Goal: Information Seeking & Learning: Learn about a topic

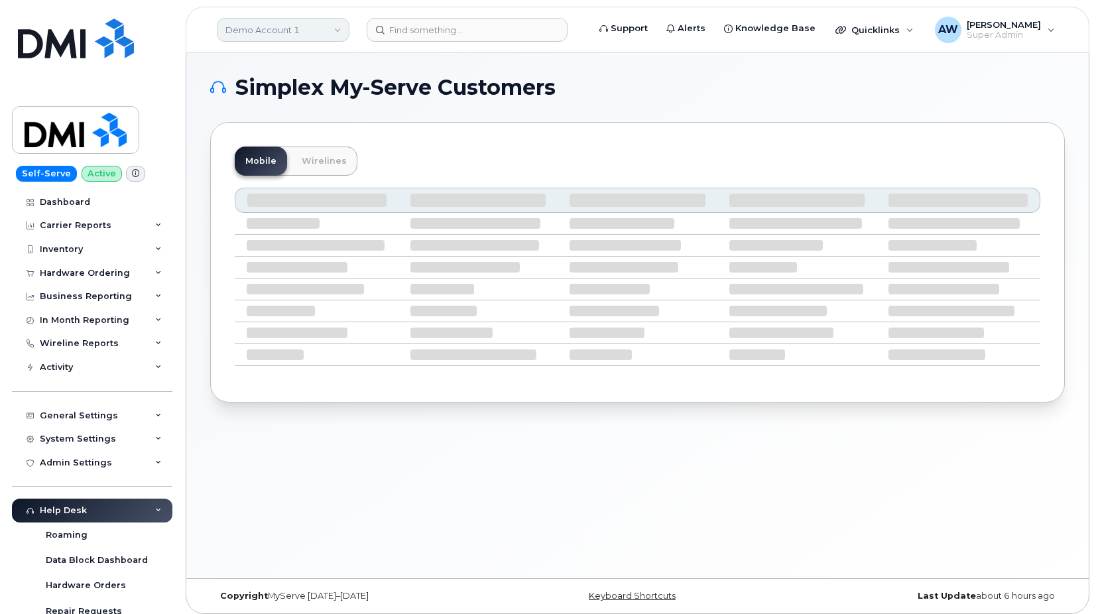
click at [282, 31] on link "Demo Account 1" at bounding box center [283, 30] width 133 height 24
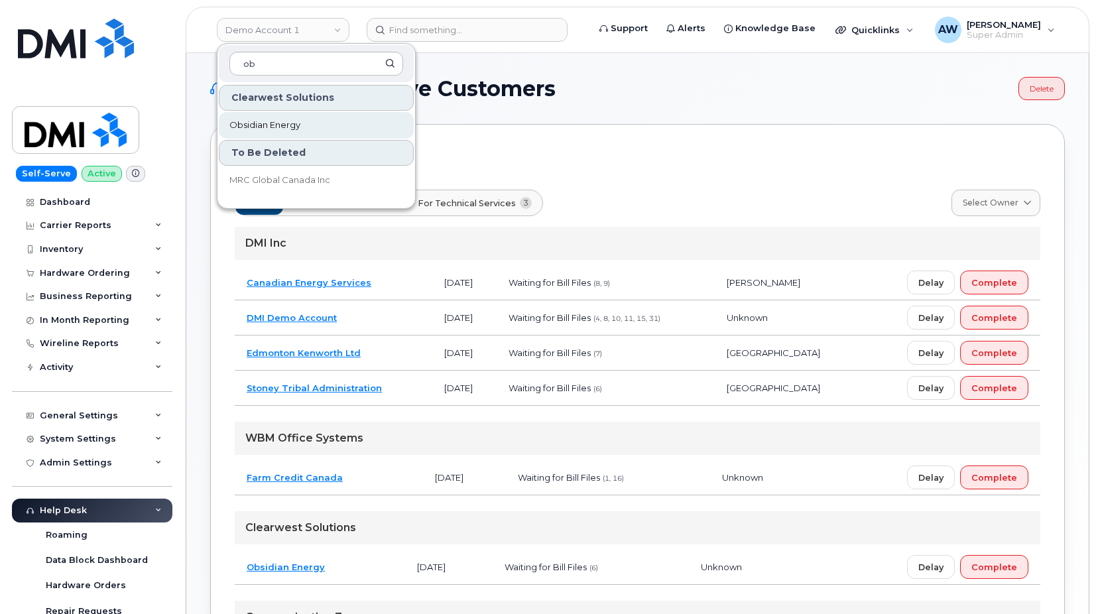
type input "ob"
click at [280, 116] on link "Obsidian Energy" at bounding box center [316, 125] width 195 height 27
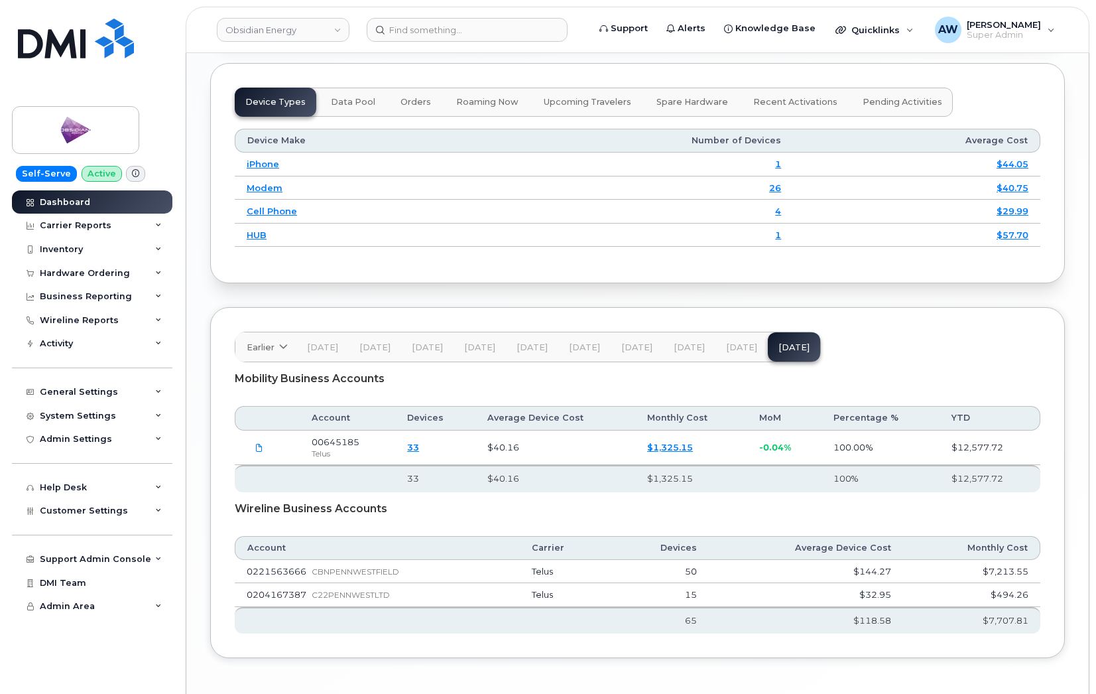
scroll to position [1790, 0]
click at [731, 332] on button "[DATE]" at bounding box center [741, 346] width 52 height 29
click at [103, 352] on div "Activity" at bounding box center [92, 344] width 160 height 24
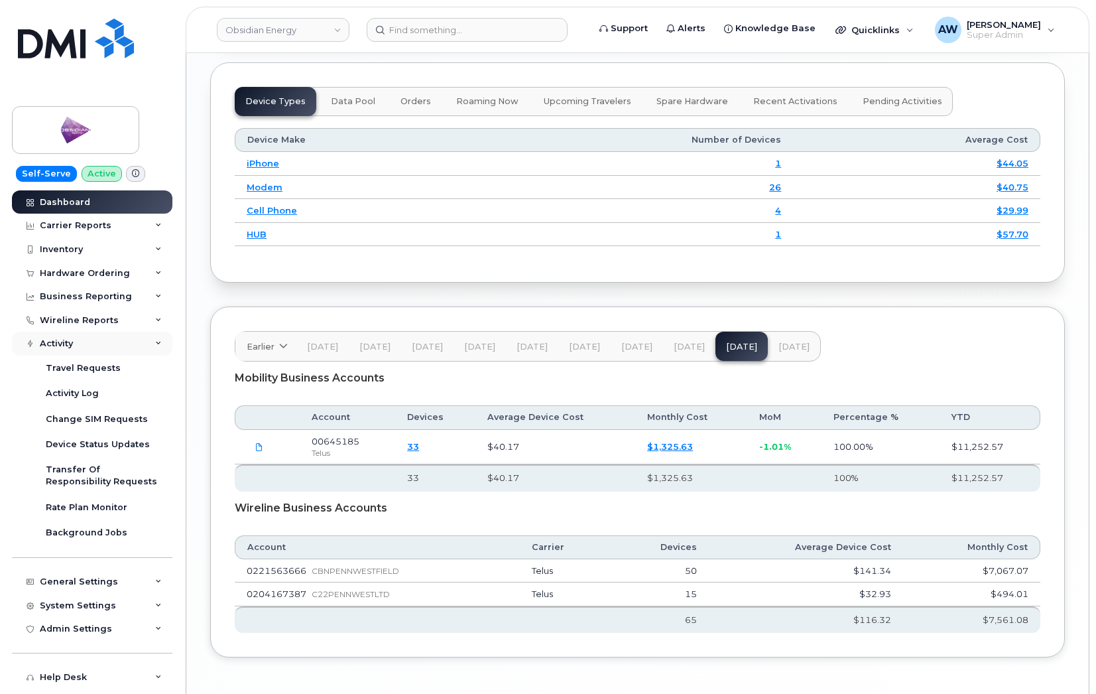
click at [113, 339] on div "Activity" at bounding box center [92, 344] width 160 height 24
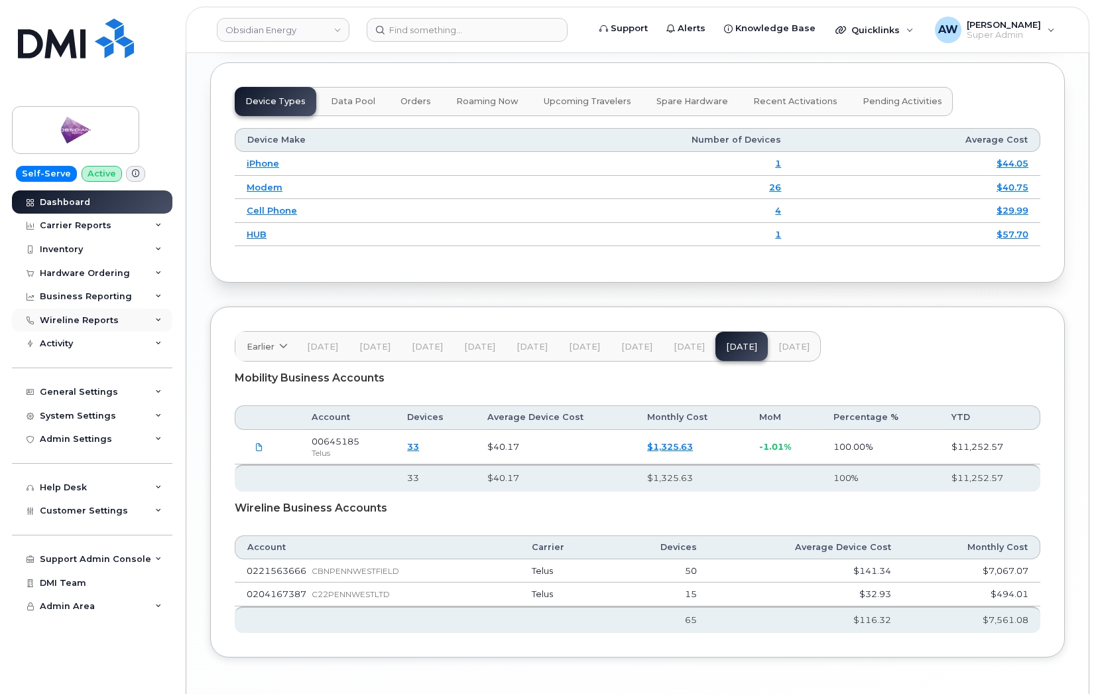
click at [115, 330] on div "Wireline Reports" at bounding box center [92, 320] width 160 height 24
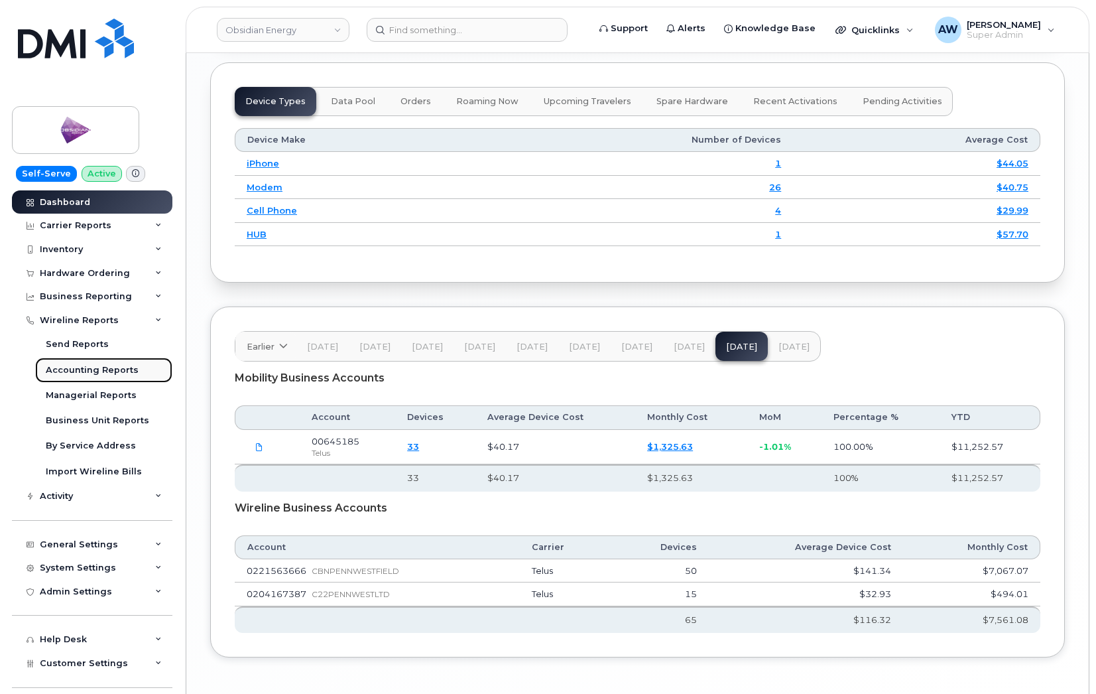
click at [115, 367] on div "Accounting Reports" at bounding box center [92, 370] width 93 height 12
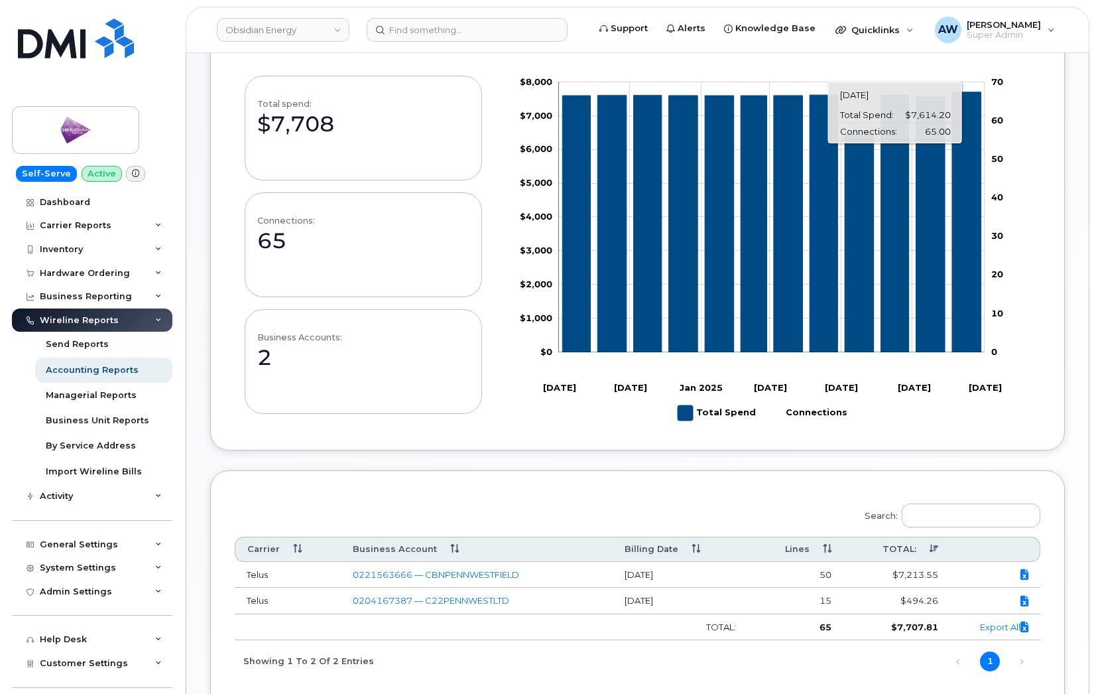
scroll to position [228, 0]
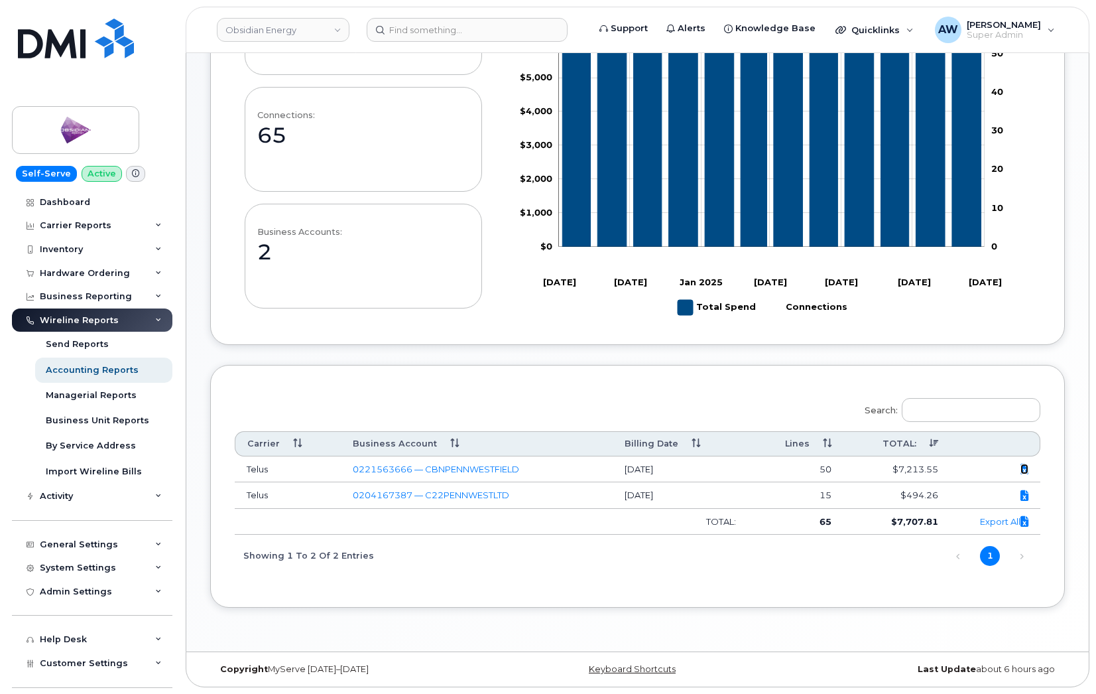
click at [1021, 469] on icon at bounding box center [1024, 469] width 8 height 1
click at [662, 404] on div "Search: Carrier Business Account Billing Date Lines TOTAL: Telus 0221563666 — C…" at bounding box center [638, 482] width 806 height 186
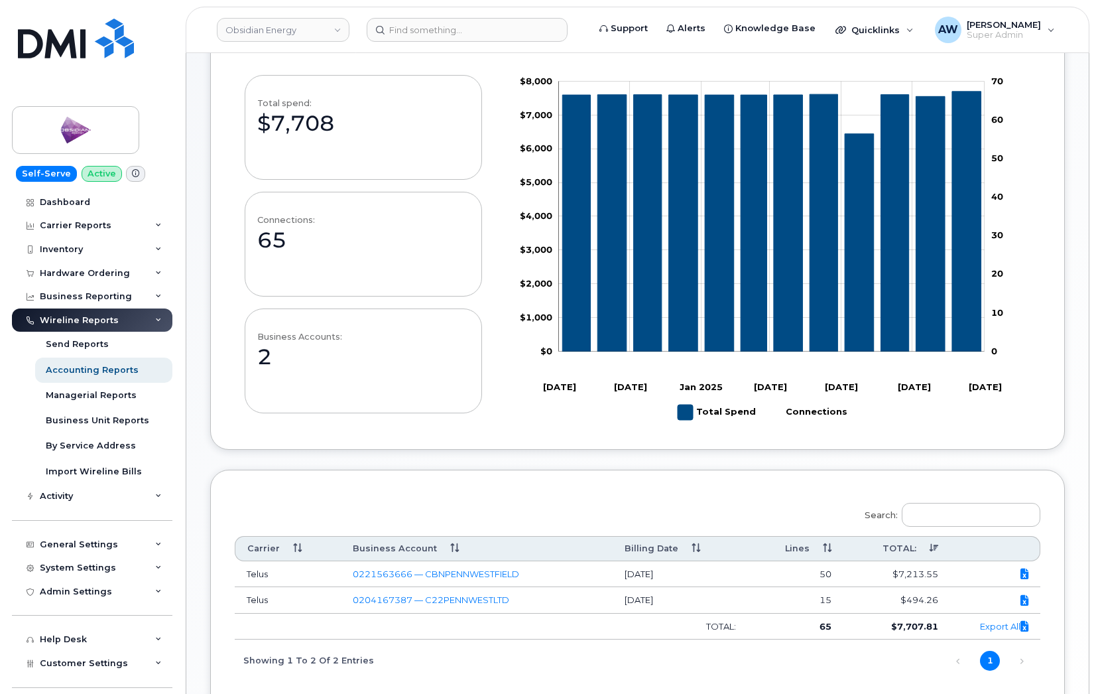
scroll to position [0, 0]
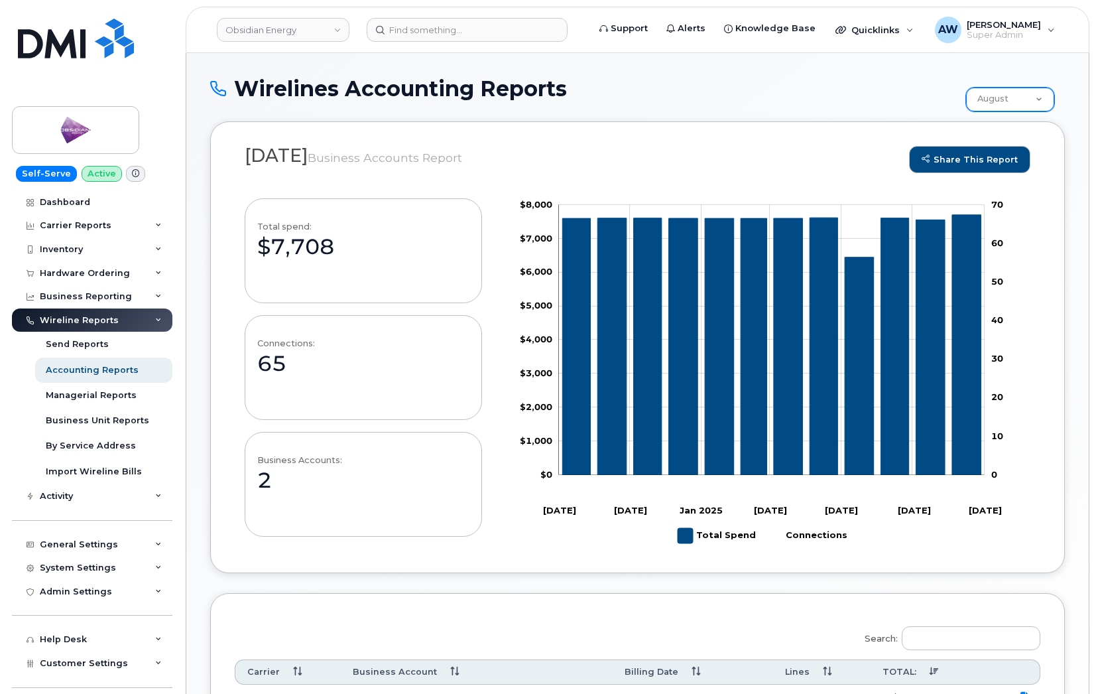
click at [998, 105] on select "August July June May April March February January December November October Sep…" at bounding box center [1010, 100] width 88 height 24
select select "https://myserve.co/customer/568/reports/wirelines?mode=wireline_accounts&month=…"
click at [967, 88] on select "August July June May April March February January December November October Sep…" at bounding box center [1010, 100] width 88 height 24
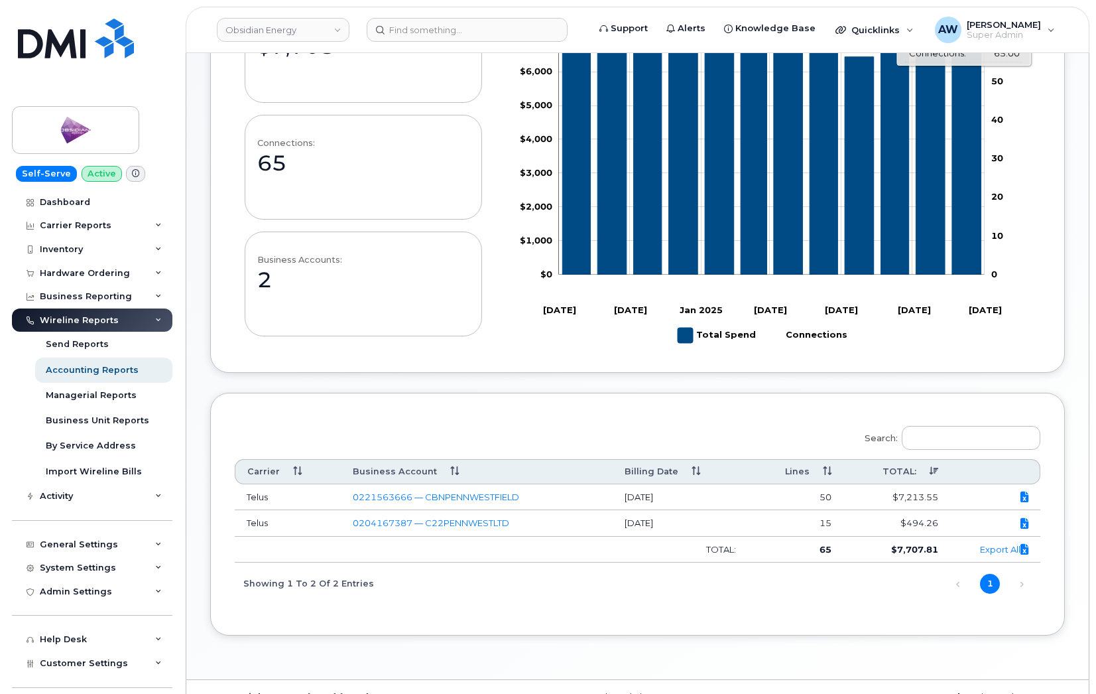
scroll to position [228, 0]
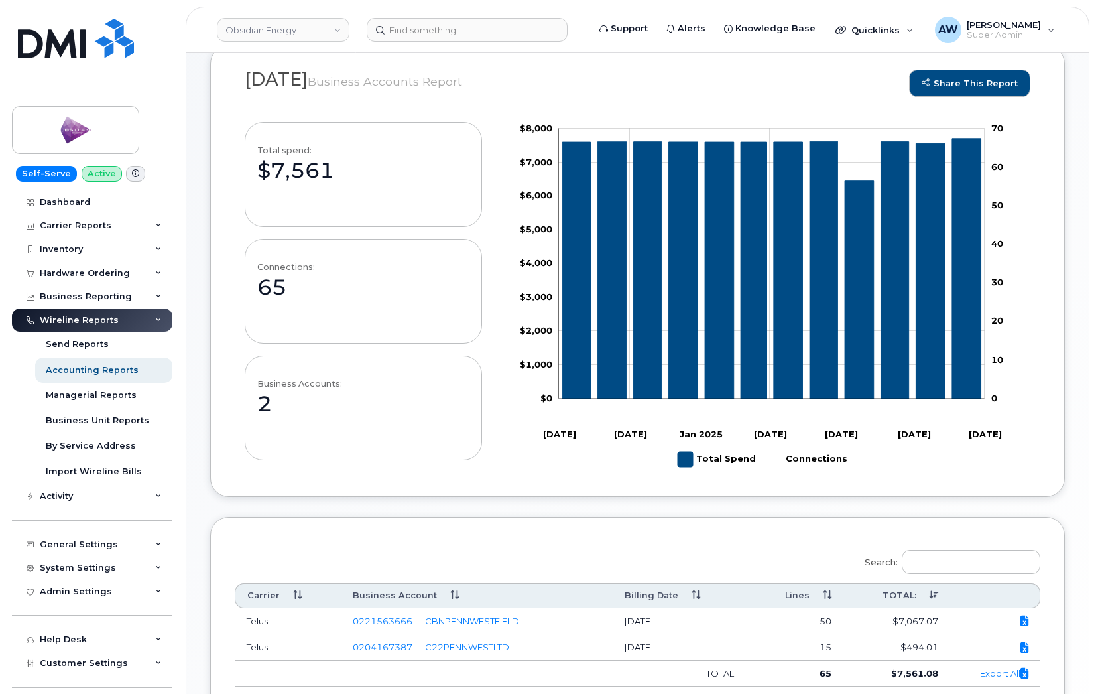
scroll to position [228, 0]
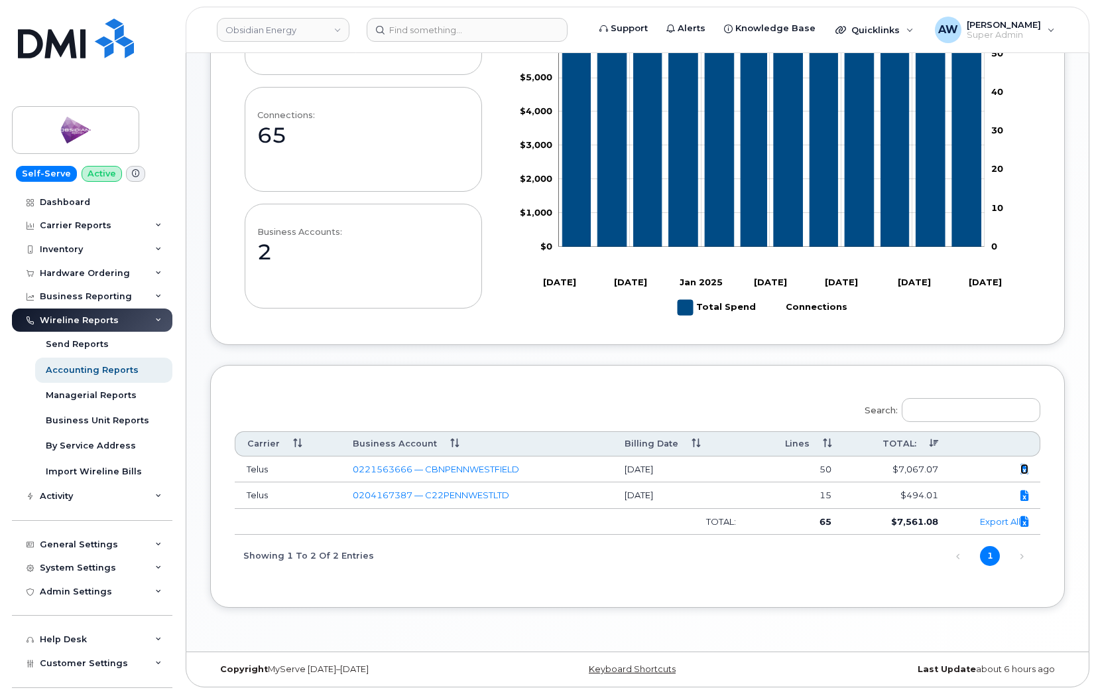
click at [1026, 469] on icon at bounding box center [1024, 469] width 8 height 1
click at [121, 229] on div "Carrier Reports" at bounding box center [92, 225] width 160 height 24
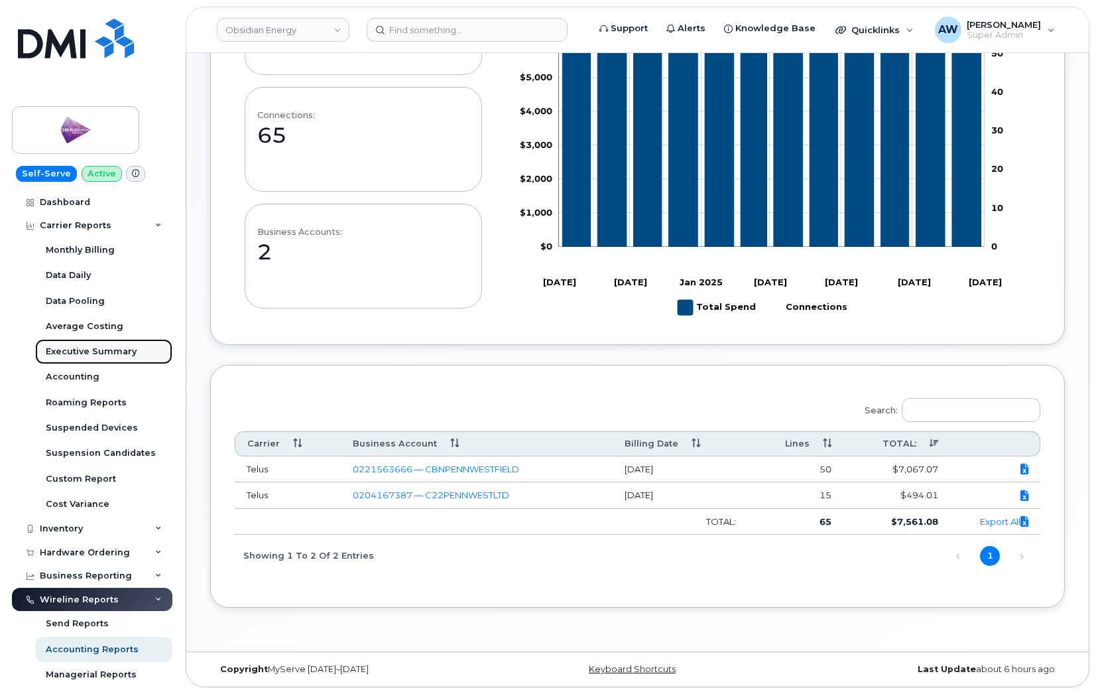
click at [101, 345] on link "Executive Summary" at bounding box center [103, 351] width 137 height 25
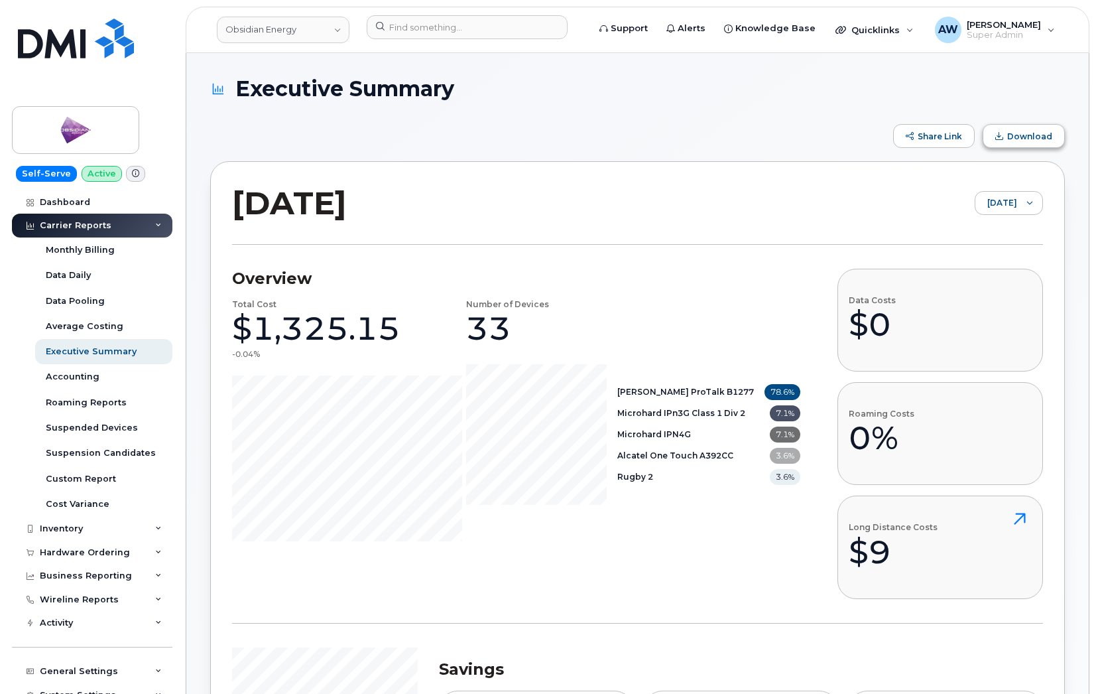
click at [1040, 135] on span "Download" at bounding box center [1029, 136] width 45 height 10
click at [1018, 140] on span "Download" at bounding box center [1029, 136] width 45 height 10
click at [739, 84] on h1 "Executive Summary" at bounding box center [634, 88] width 848 height 23
click at [993, 201] on span "August 2025" at bounding box center [996, 204] width 42 height 24
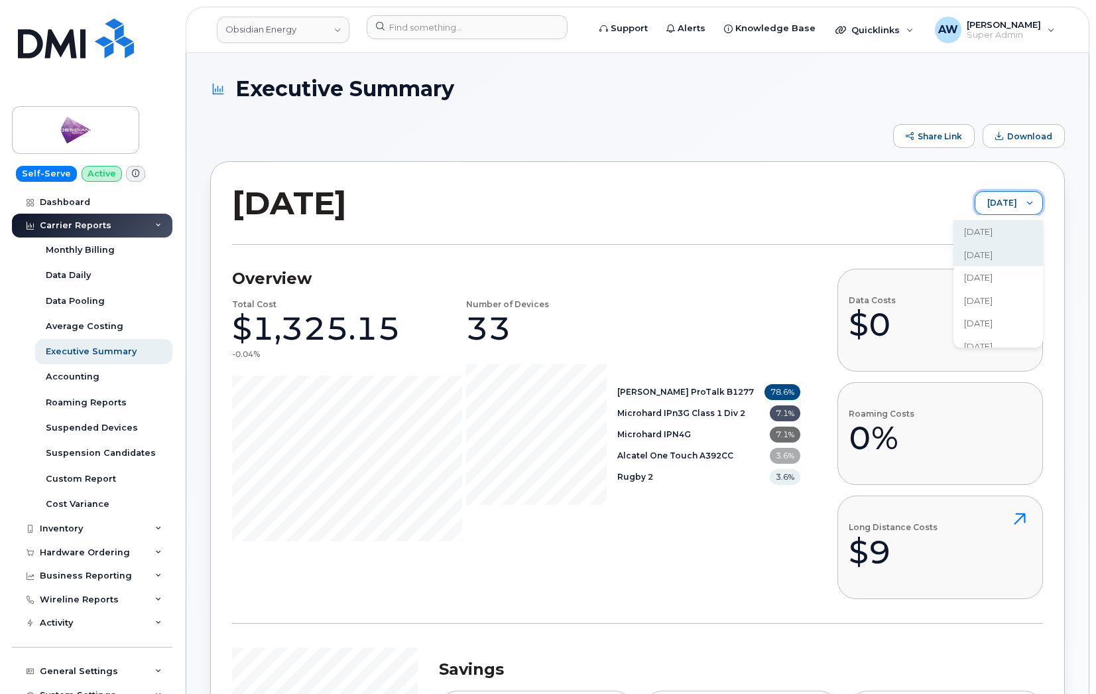
click at [980, 249] on span "[DATE]" at bounding box center [978, 255] width 29 height 13
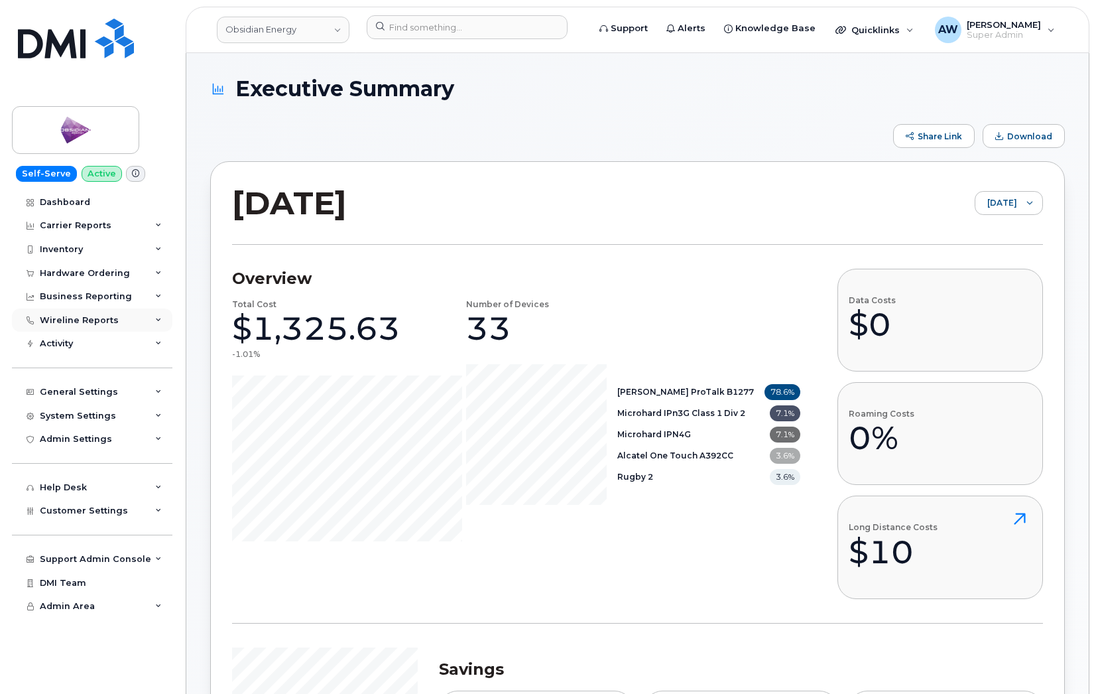
click at [149, 320] on div "Wireline Reports" at bounding box center [92, 320] width 160 height 24
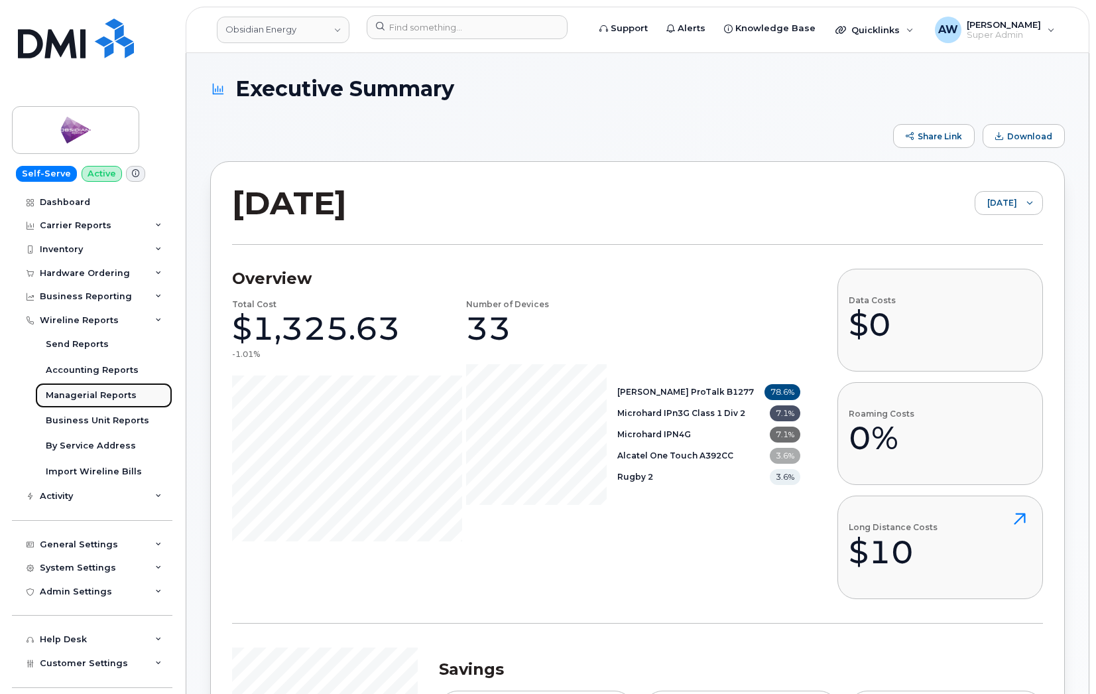
click at [117, 393] on div "Managerial Reports" at bounding box center [91, 395] width 91 height 12
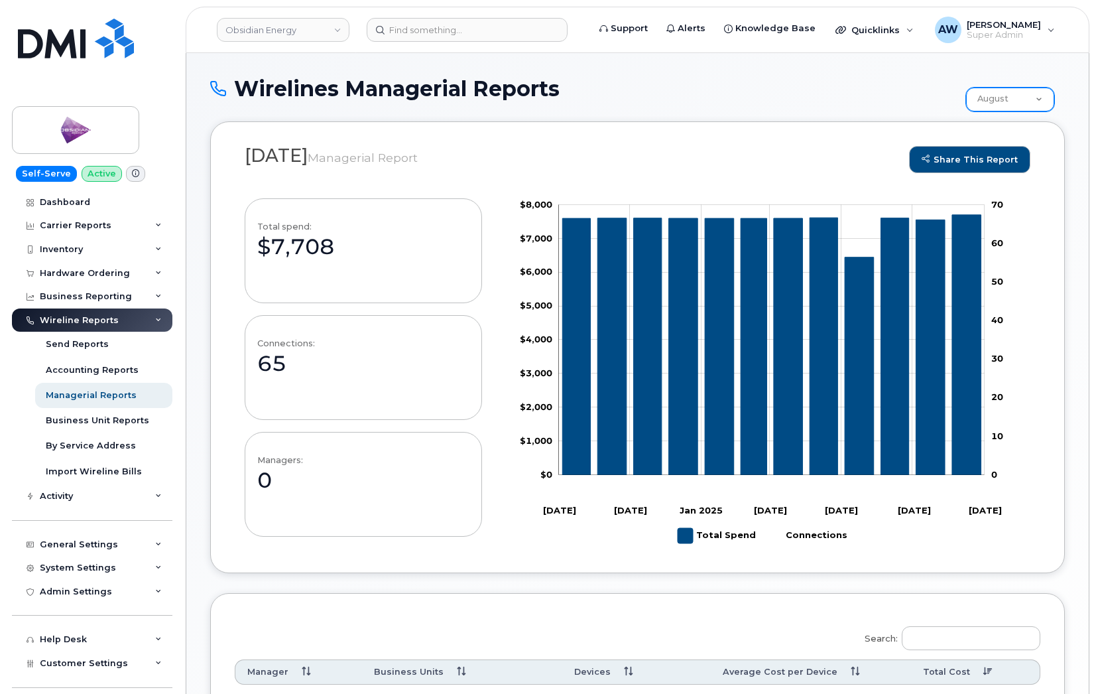
click at [1038, 99] on select "August July June May April March February January December November October Sep…" at bounding box center [1010, 100] width 88 height 24
select select "[URL][DOMAIN_NAME][DATE]"
click at [967, 88] on select "August July June May April March February January December November October Sep…" at bounding box center [1010, 100] width 88 height 24
click at [99, 416] on div "Business Unit Reports" at bounding box center [97, 420] width 103 height 12
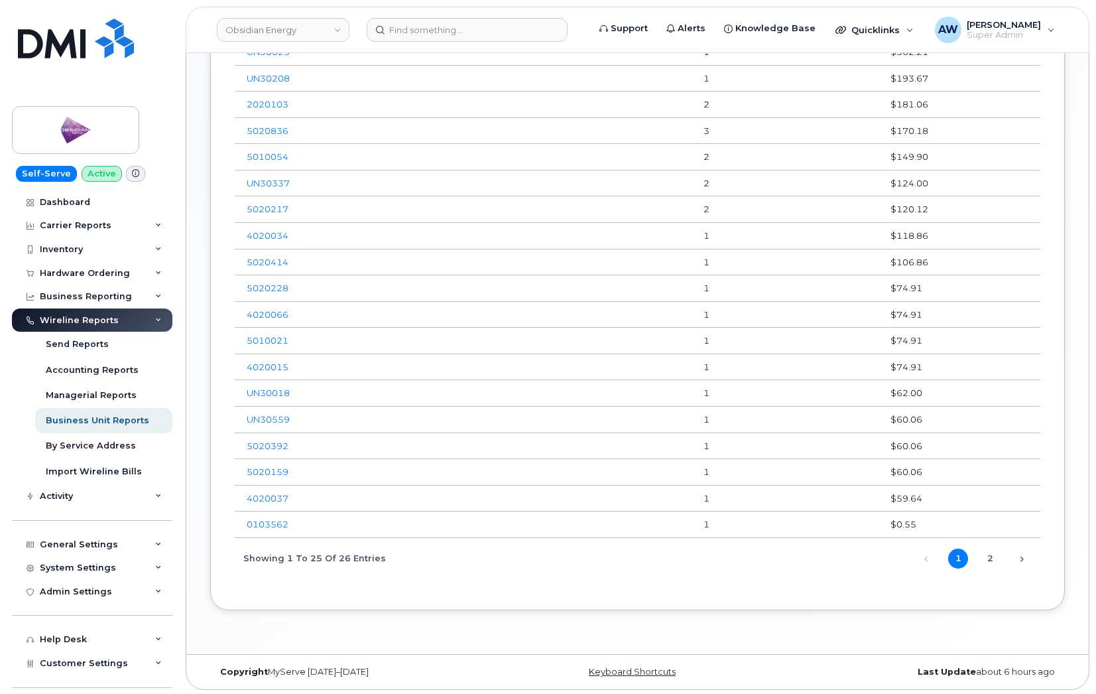
scroll to position [805, 0]
click at [986, 560] on link "2" at bounding box center [990, 556] width 20 height 20
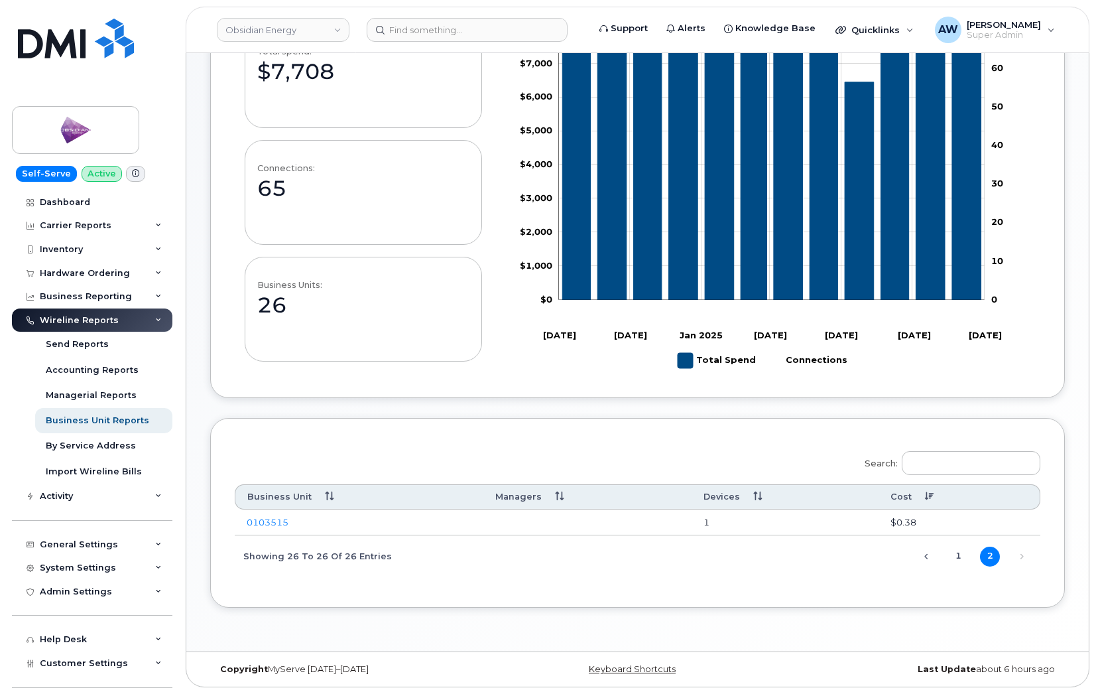
scroll to position [175, 0]
click at [957, 554] on link "1" at bounding box center [958, 556] width 20 height 20
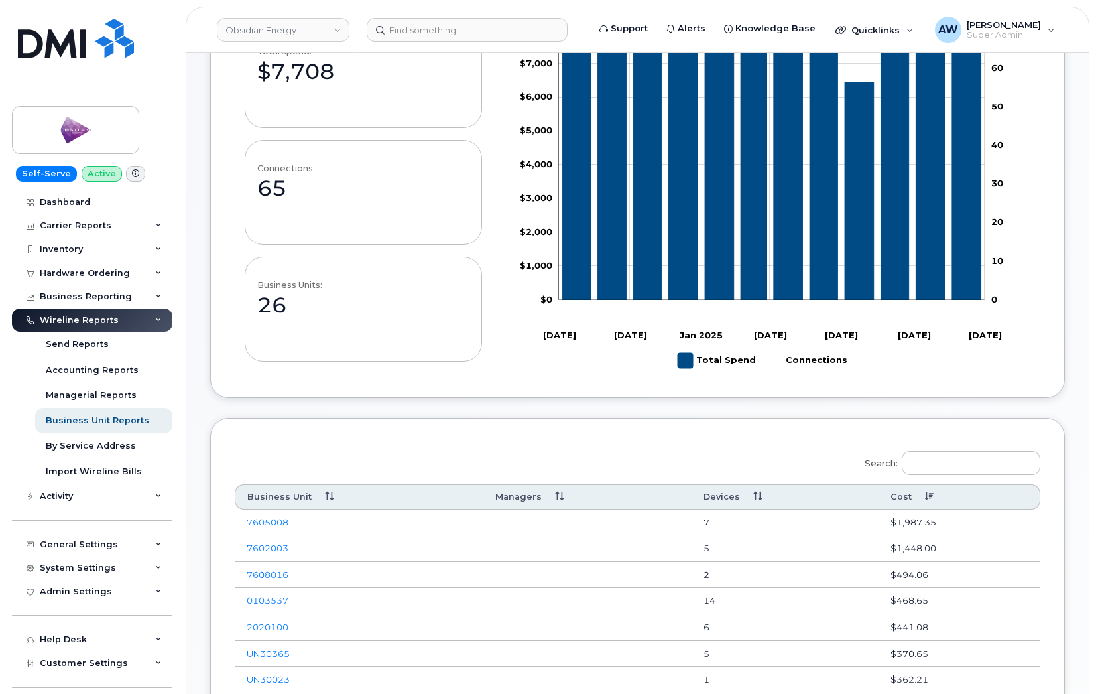
scroll to position [0, 0]
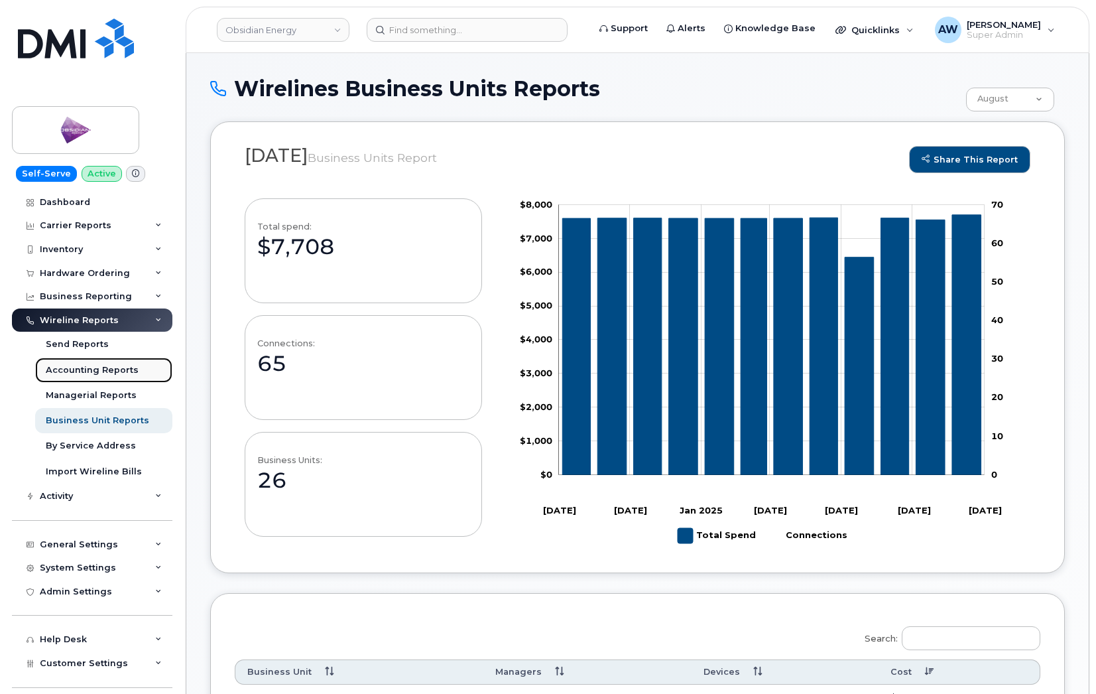
click at [93, 366] on div "Accounting Reports" at bounding box center [92, 370] width 93 height 12
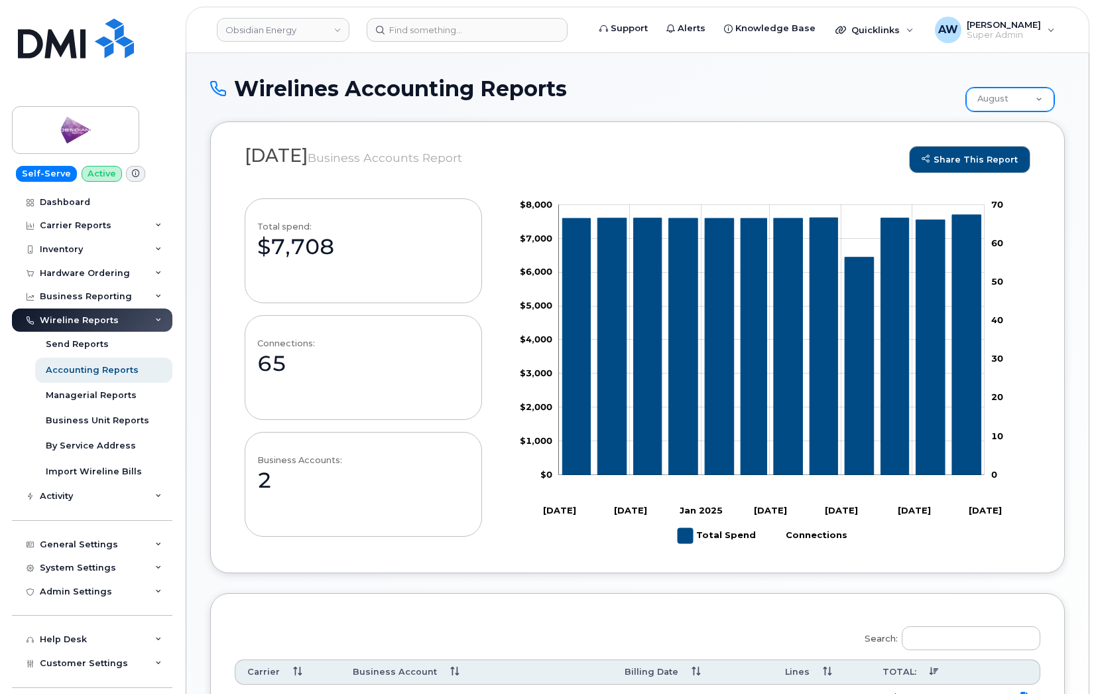
click at [1016, 111] on select "August July June May April March February January December November October Sep…" at bounding box center [1010, 100] width 88 height 24
select select "[URL][DOMAIN_NAME][DATE]"
click at [967, 88] on select "August July June May April March February January December November October Sep…" at bounding box center [1010, 100] width 88 height 24
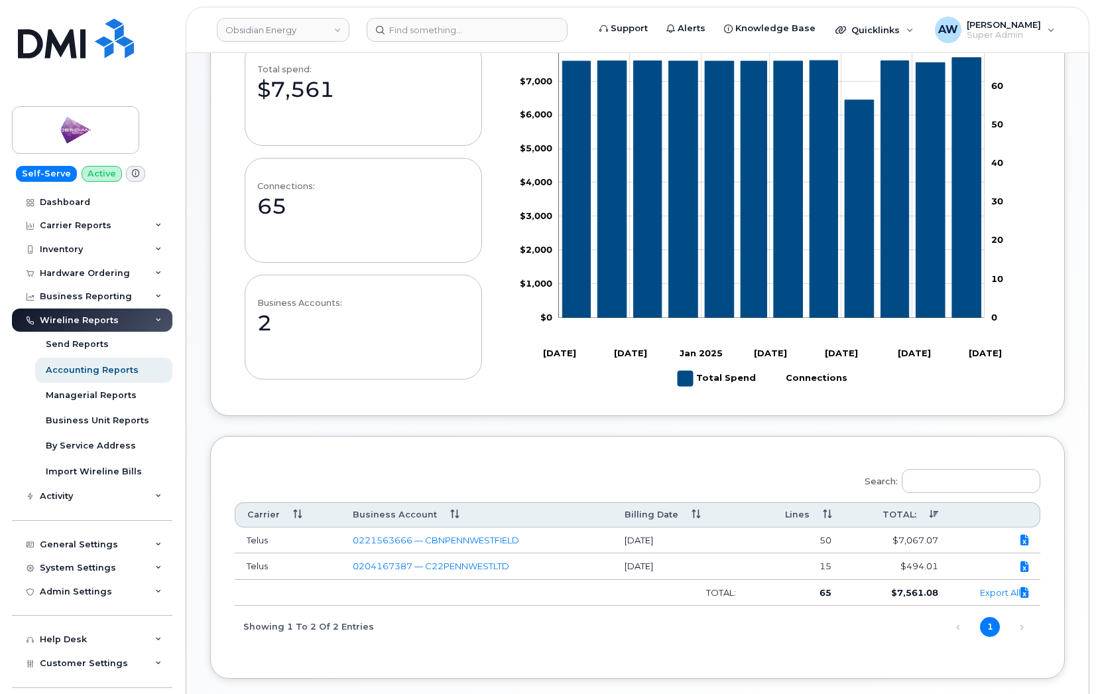
scroll to position [199, 0]
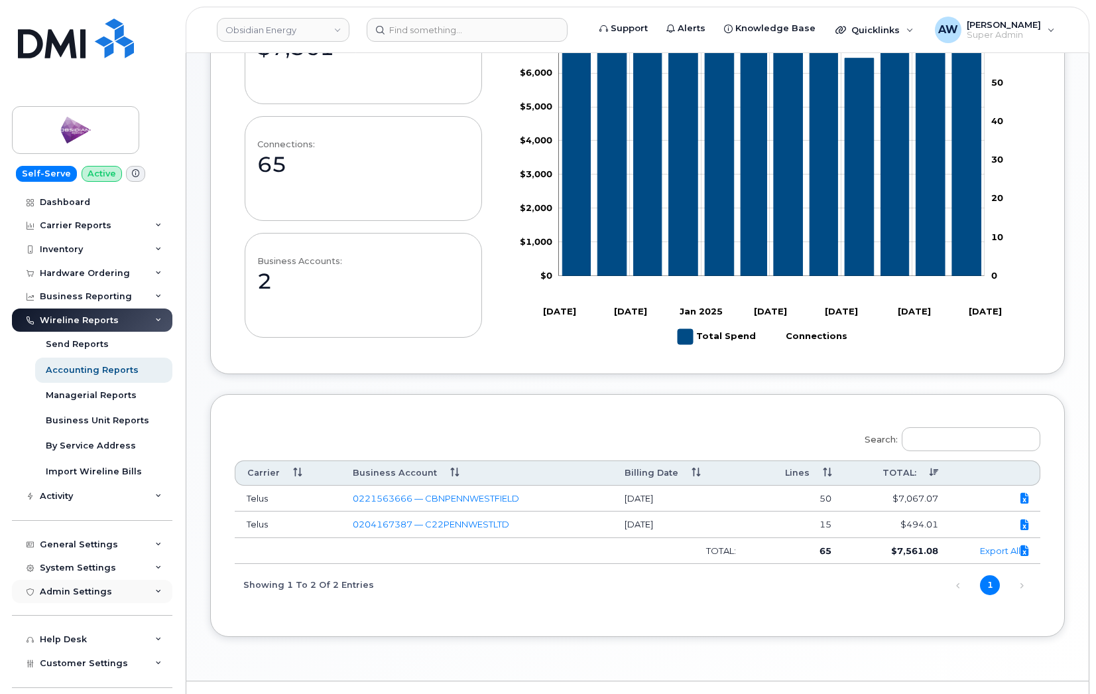
click at [103, 595] on div "Admin Settings" at bounding box center [76, 591] width 72 height 11
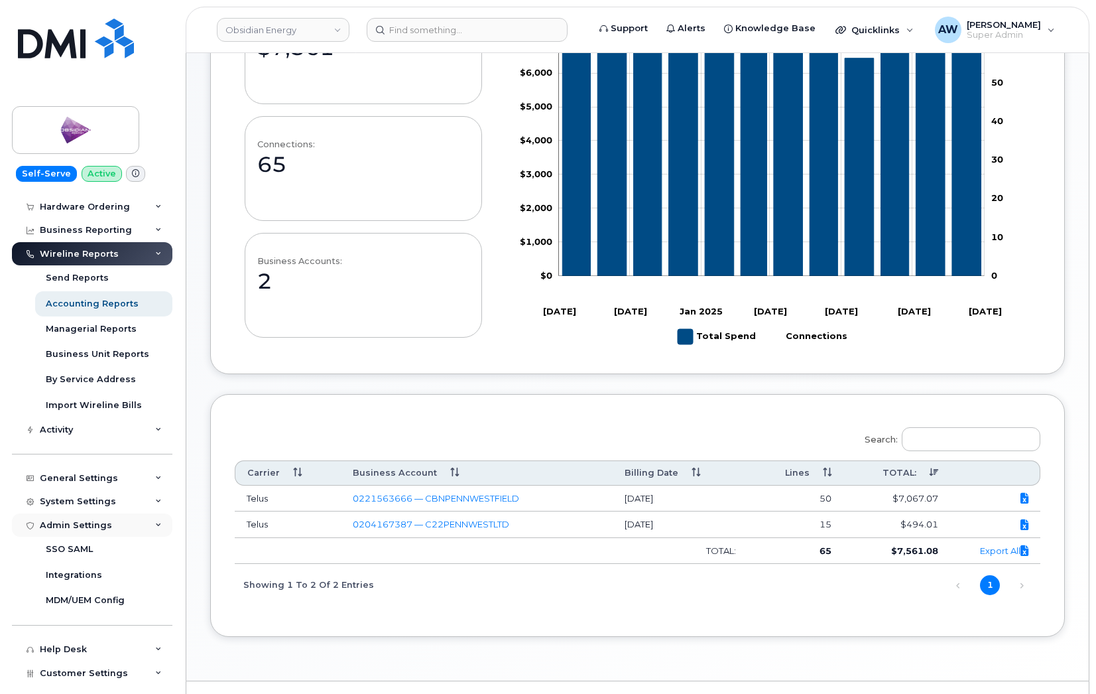
click at [133, 524] on div "Admin Settings" at bounding box center [92, 525] width 160 height 24
click at [137, 499] on div "System Settings" at bounding box center [92, 501] width 160 height 24
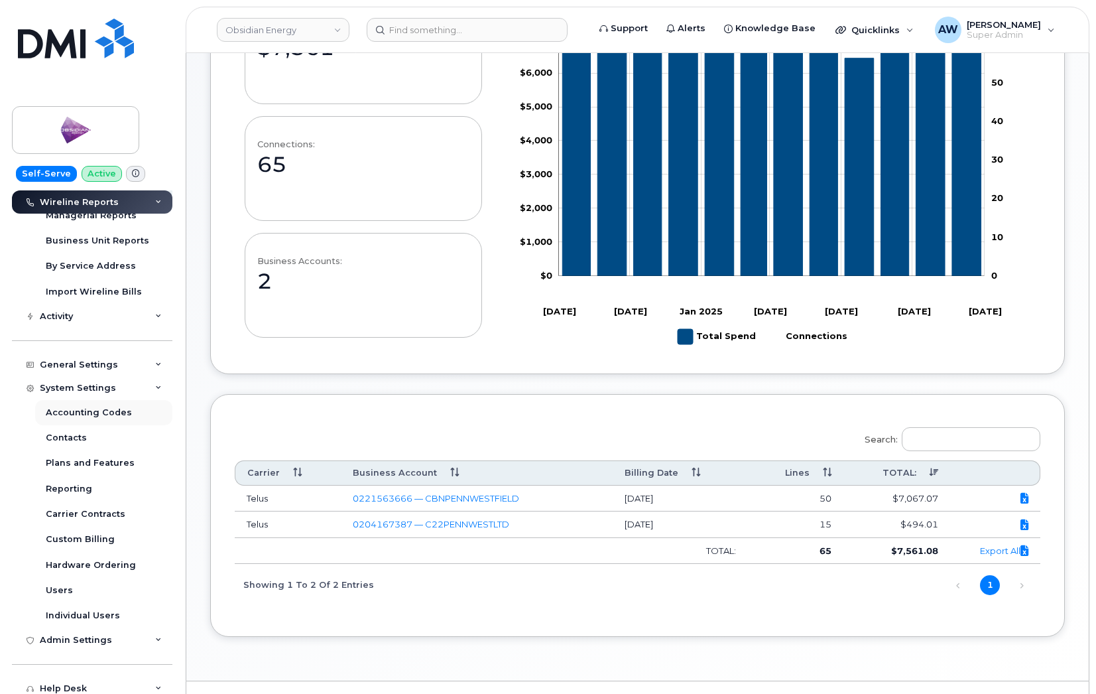
scroll to position [199, 0]
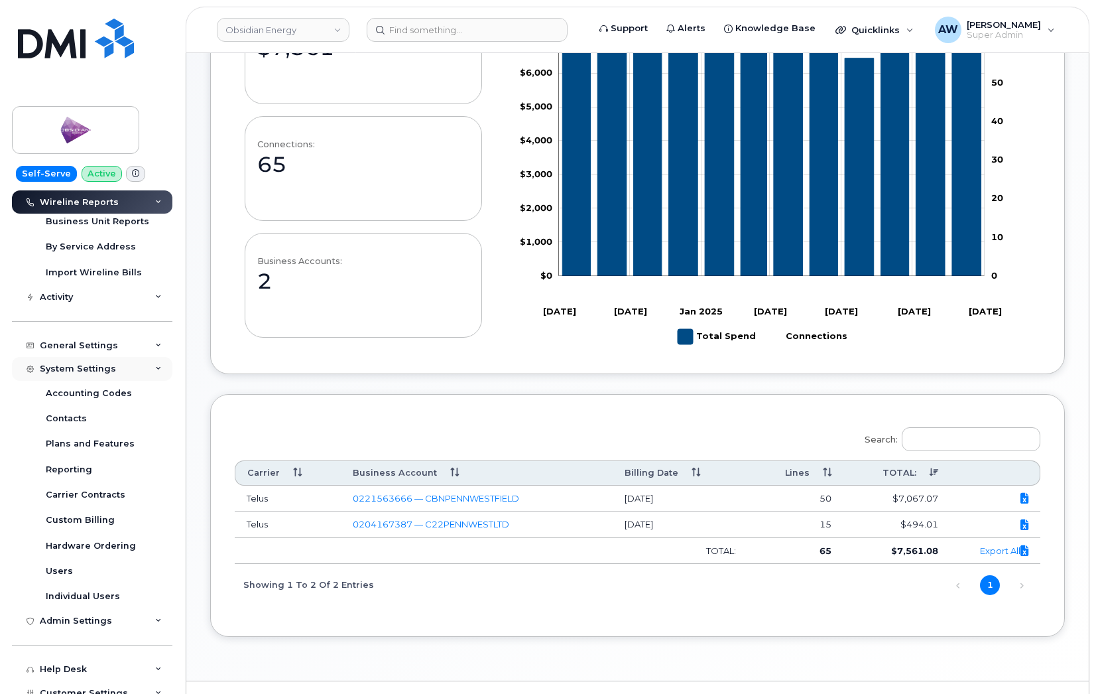
click at [135, 371] on div "System Settings" at bounding box center [92, 369] width 160 height 24
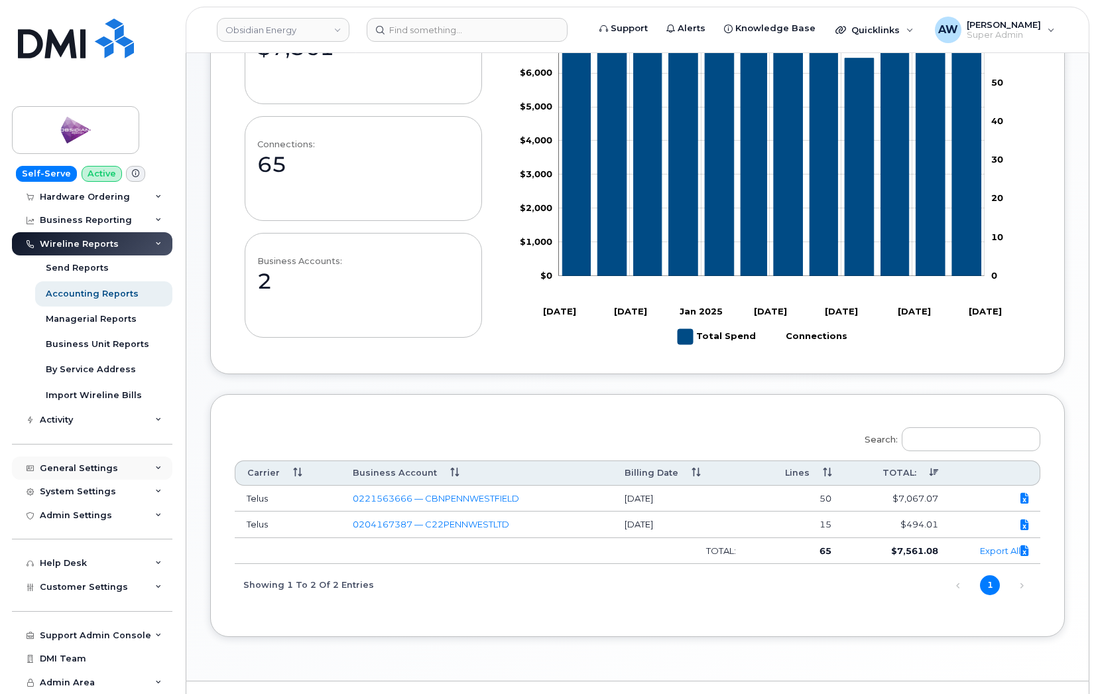
click at [140, 471] on div "General Settings" at bounding box center [92, 468] width 160 height 24
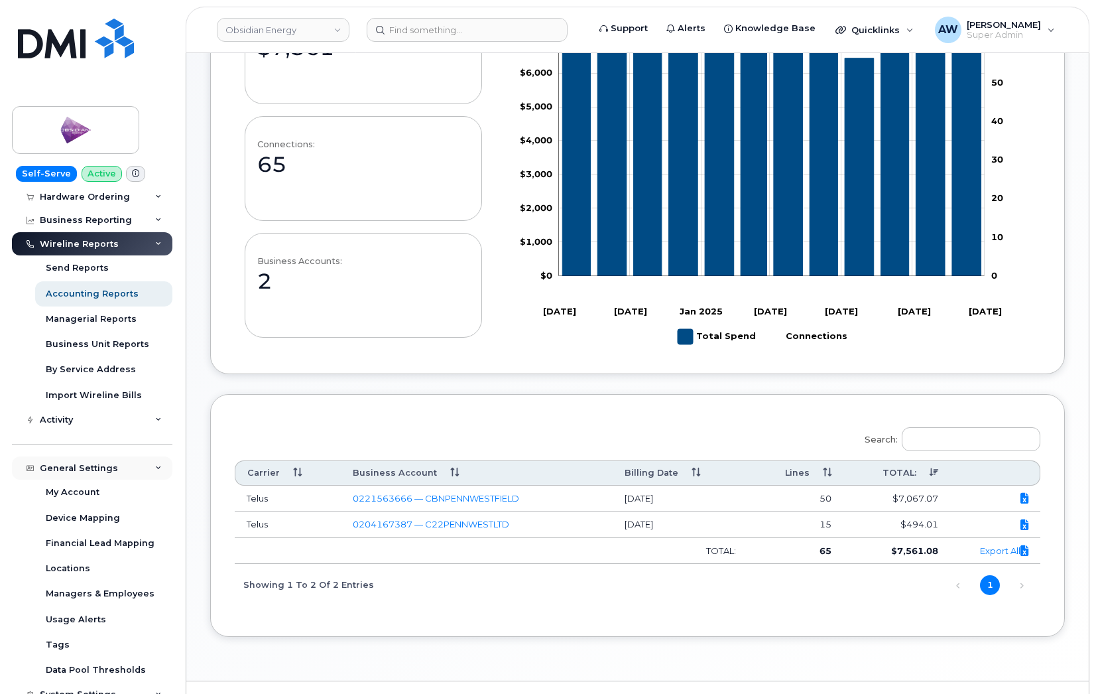
scroll to position [199, 0]
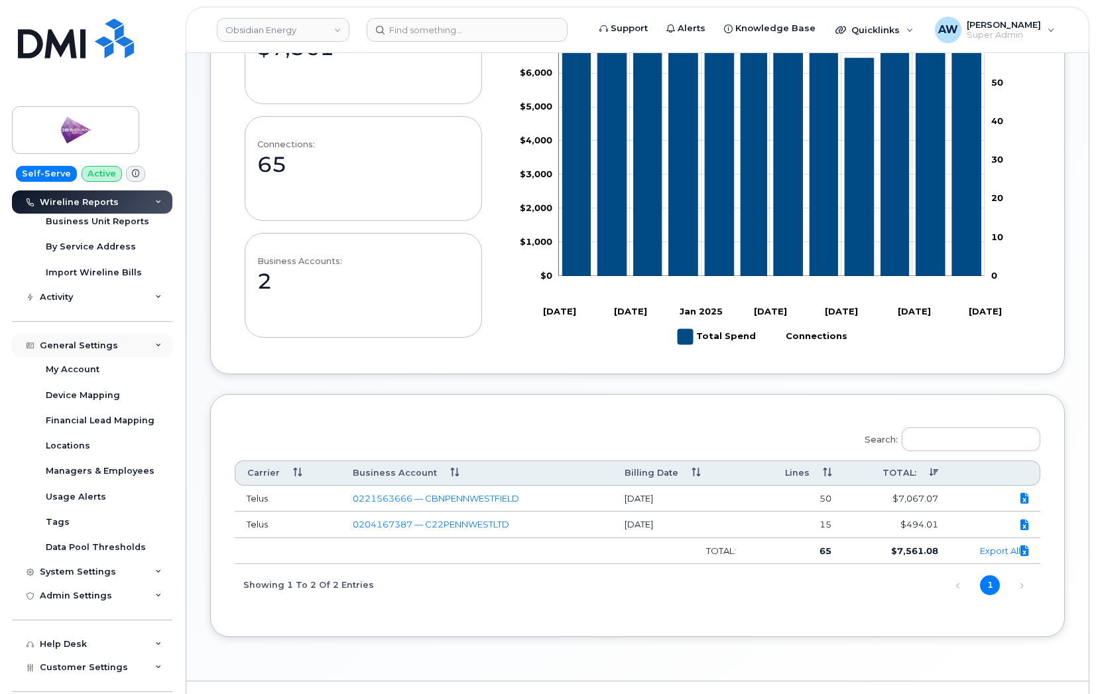
click at [141, 345] on div "General Settings" at bounding box center [92, 345] width 160 height 24
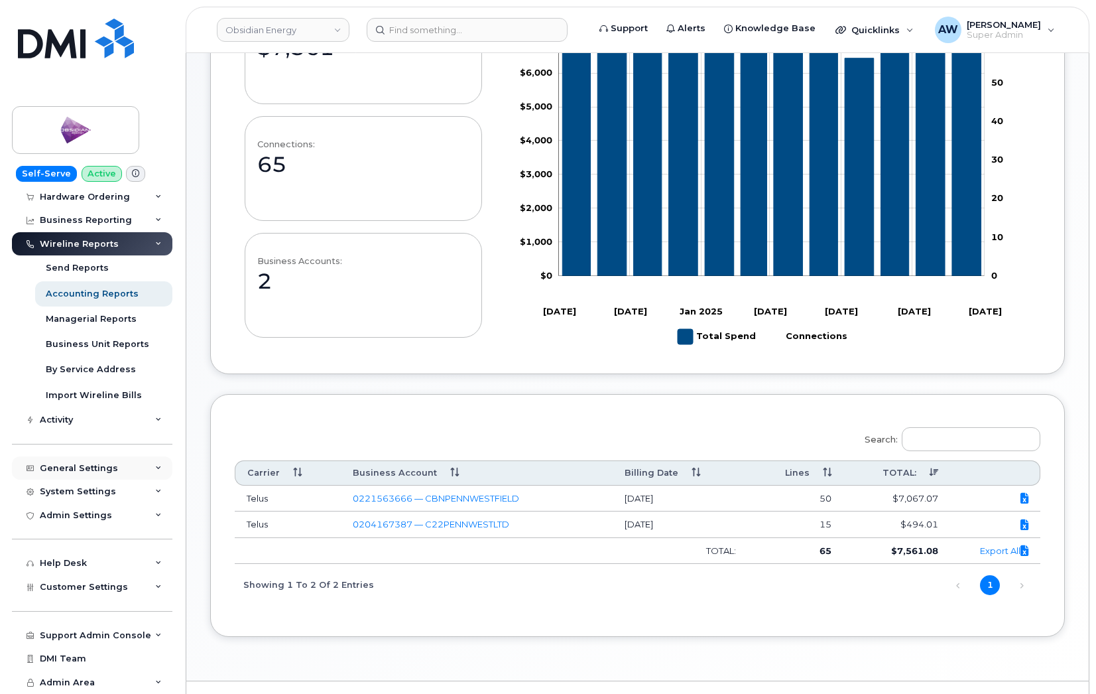
scroll to position [76, 0]
click at [145, 432] on div "General Settings My Account Device Mapping Financial Lead Mapping Locations Man…" at bounding box center [94, 456] width 164 height 48
click at [150, 425] on div "Activity" at bounding box center [92, 420] width 160 height 24
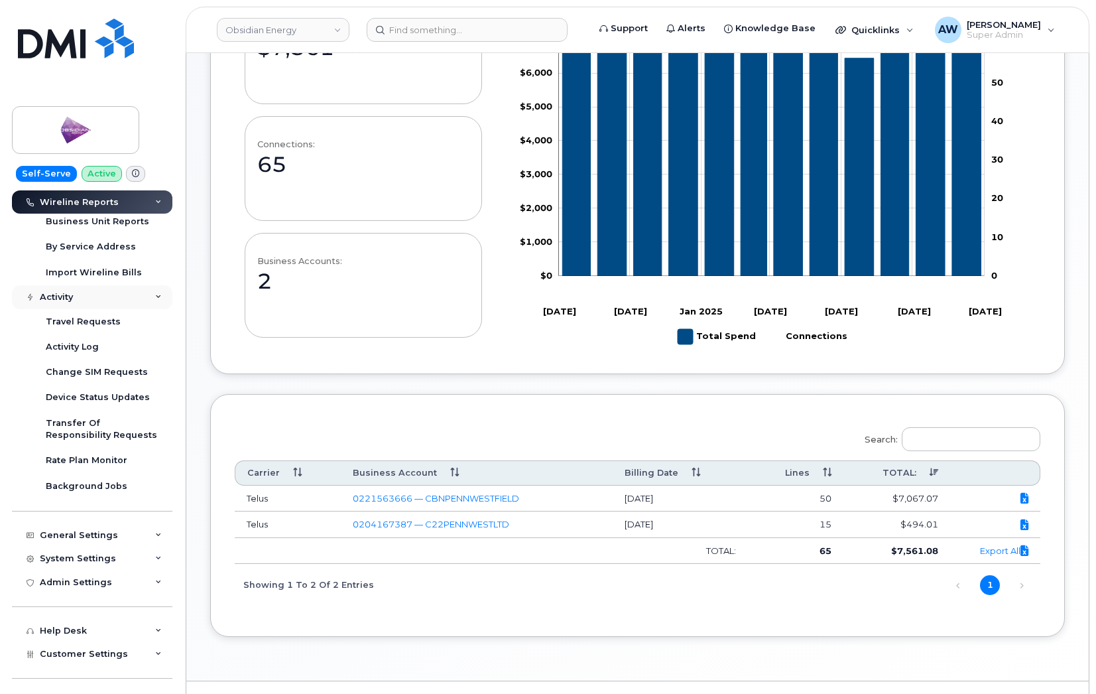
click at [129, 304] on div "Activity" at bounding box center [92, 297] width 160 height 24
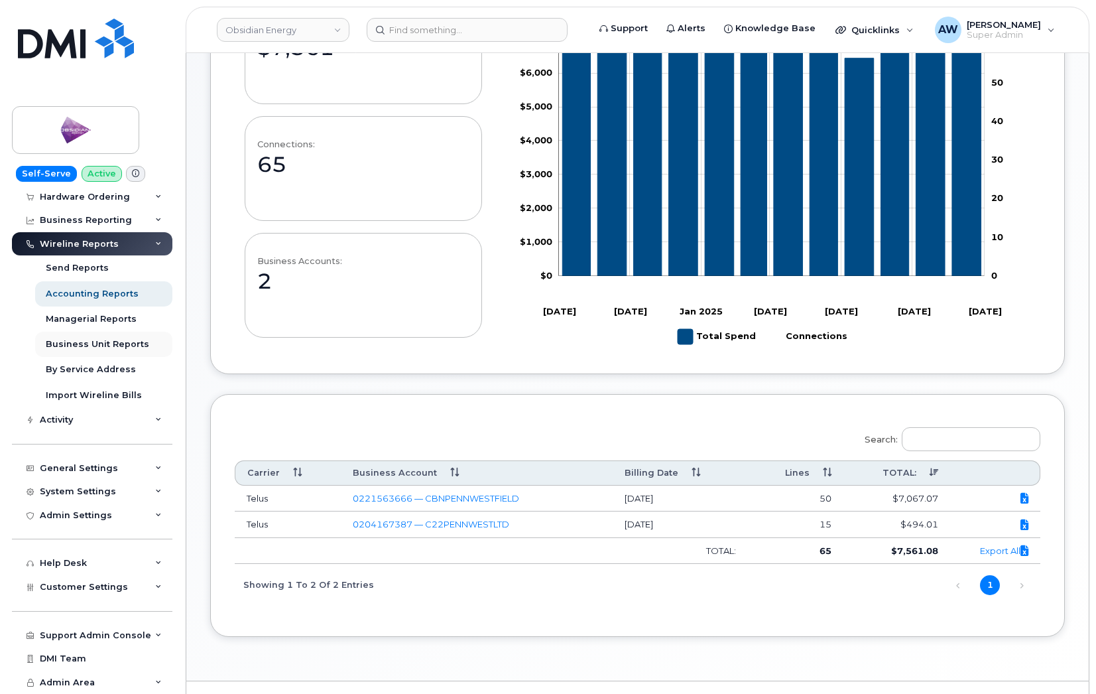
scroll to position [0, 0]
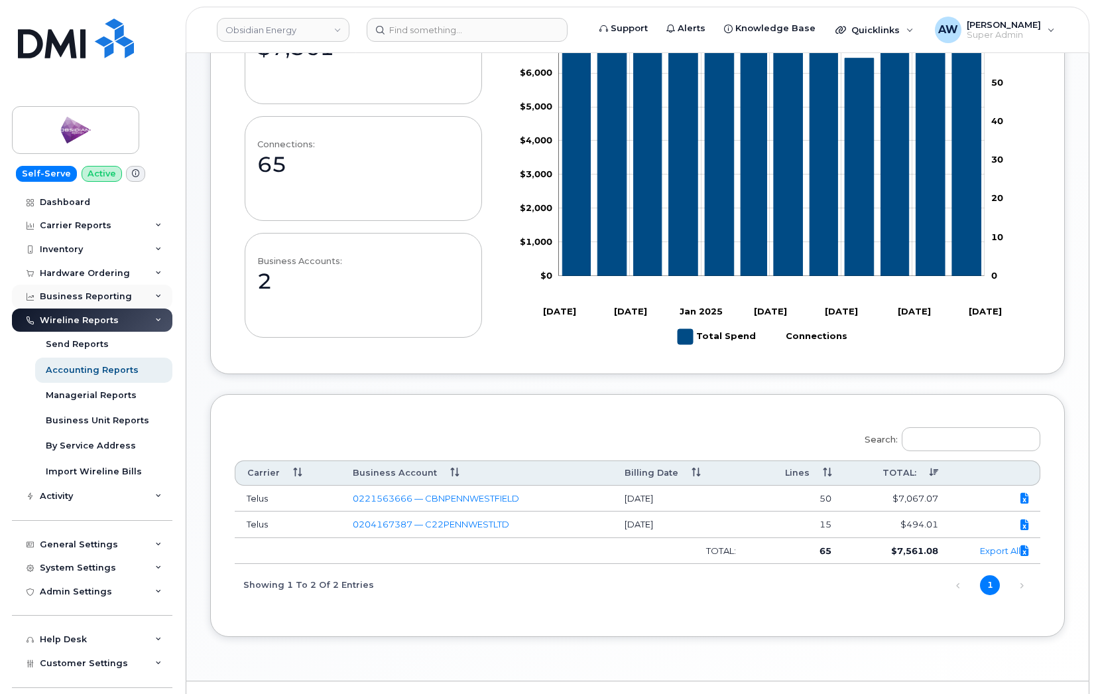
click at [145, 301] on div "Business Reporting" at bounding box center [92, 296] width 160 height 24
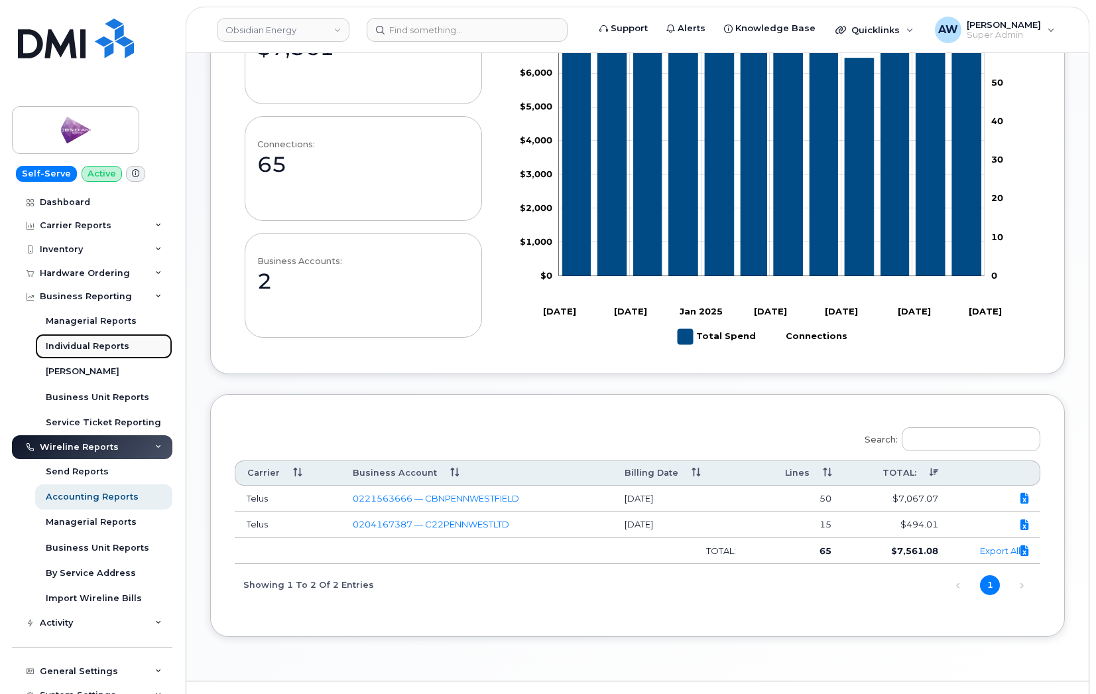
click at [133, 335] on link "Individual Reports" at bounding box center [103, 345] width 137 height 25
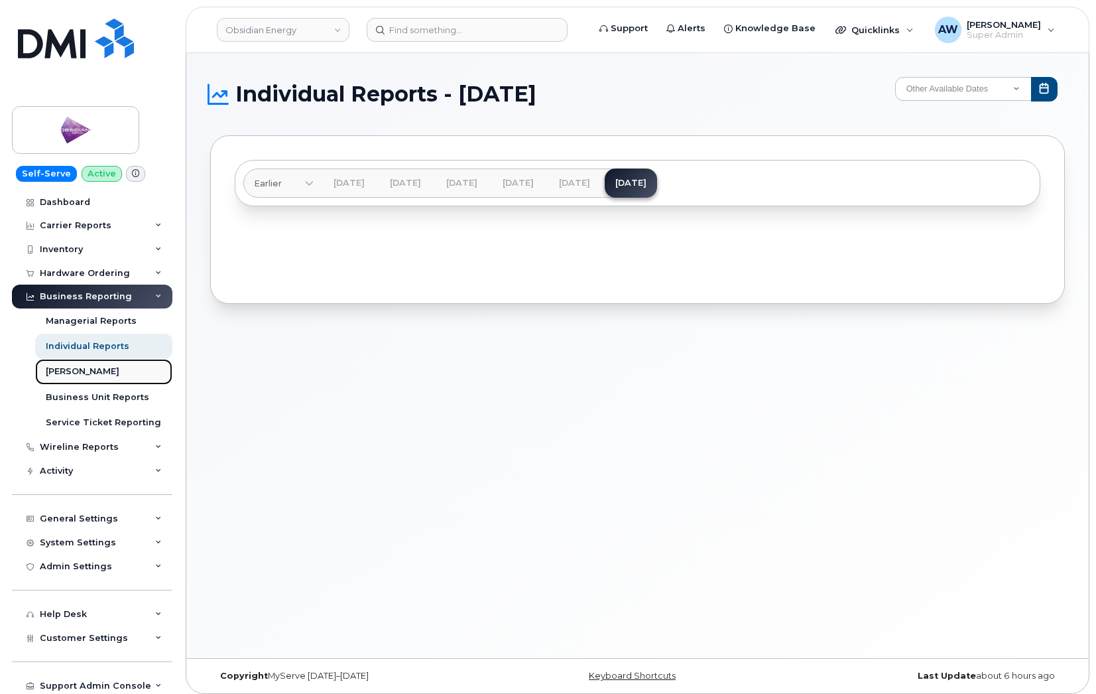
click at [119, 373] on link "[PERSON_NAME]" at bounding box center [103, 371] width 137 height 25
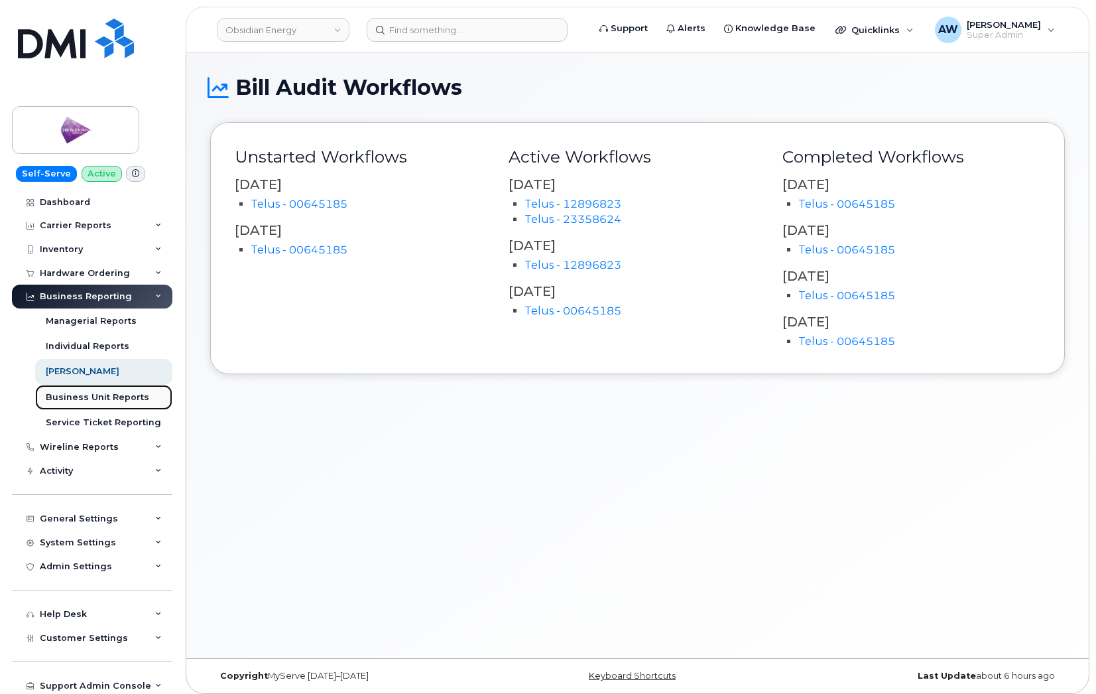
click at [119, 400] on div "Business Unit Reports" at bounding box center [97, 397] width 103 height 12
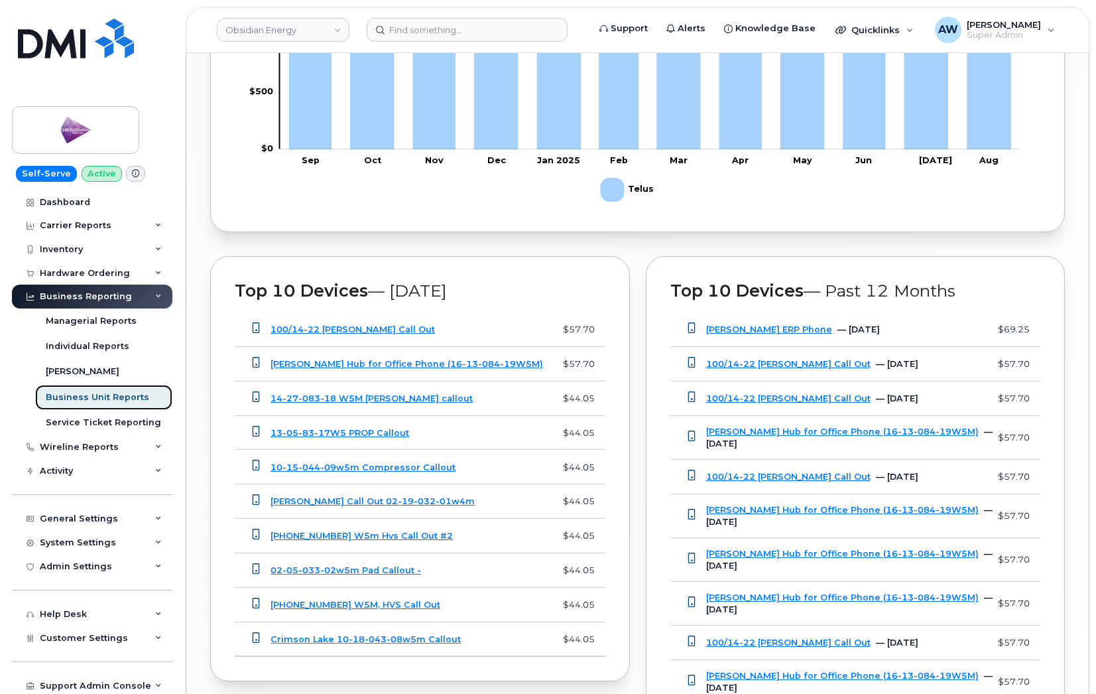
scroll to position [928, 0]
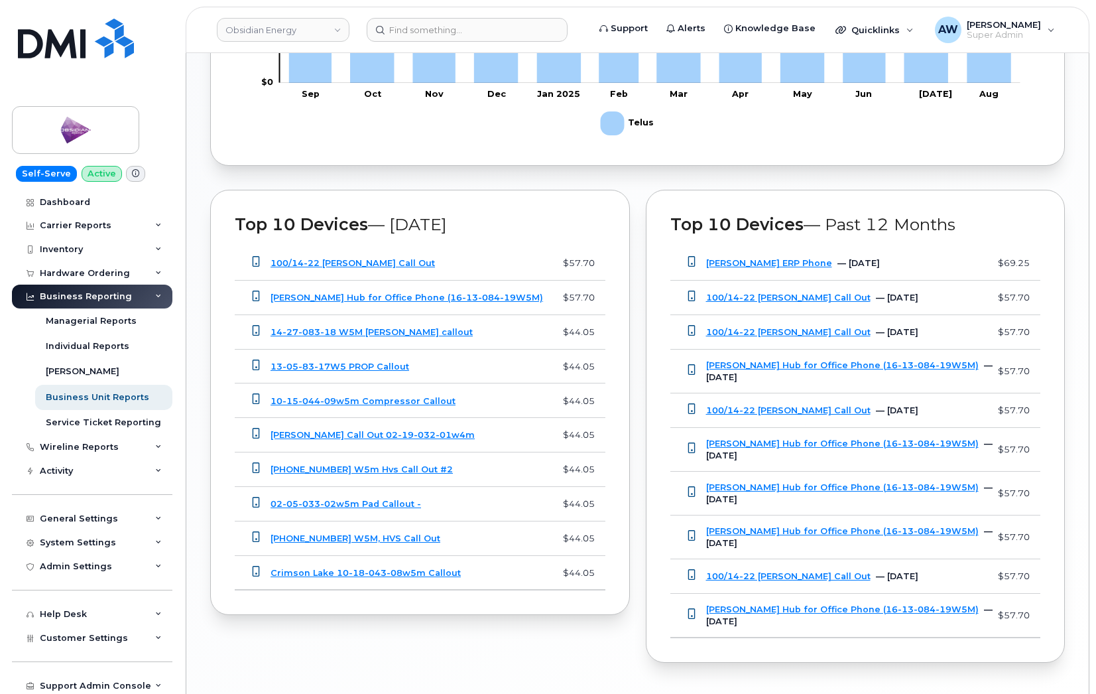
click at [95, 294] on div "Business Reporting" at bounding box center [86, 296] width 92 height 11
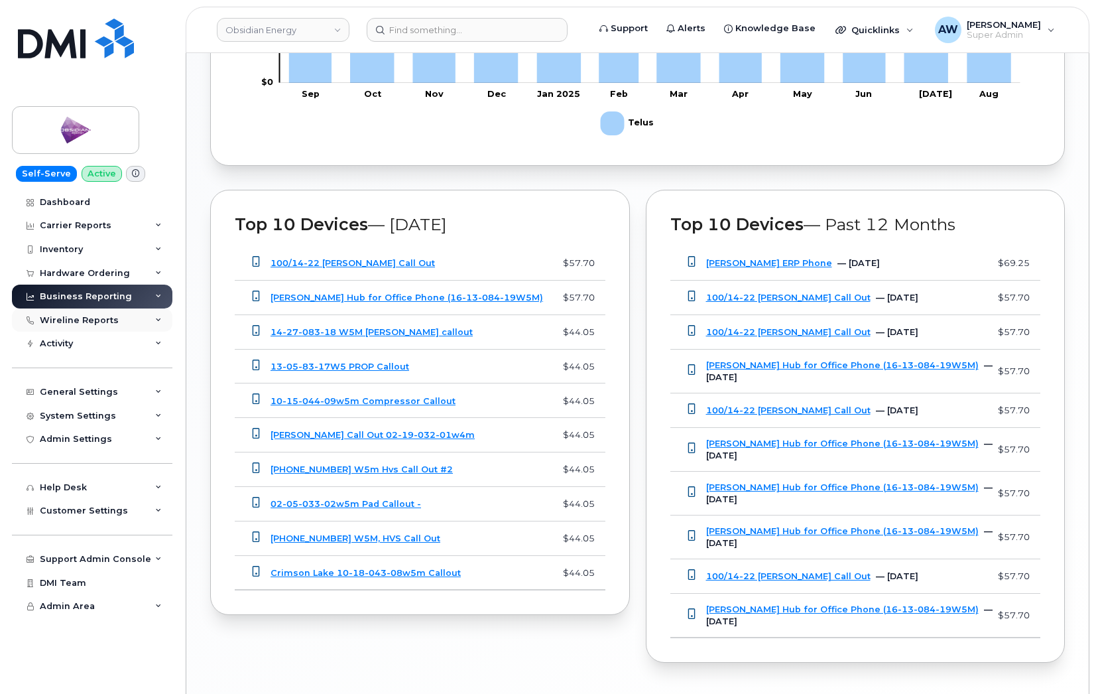
click at [101, 310] on div "Wireline Reports" at bounding box center [92, 320] width 160 height 24
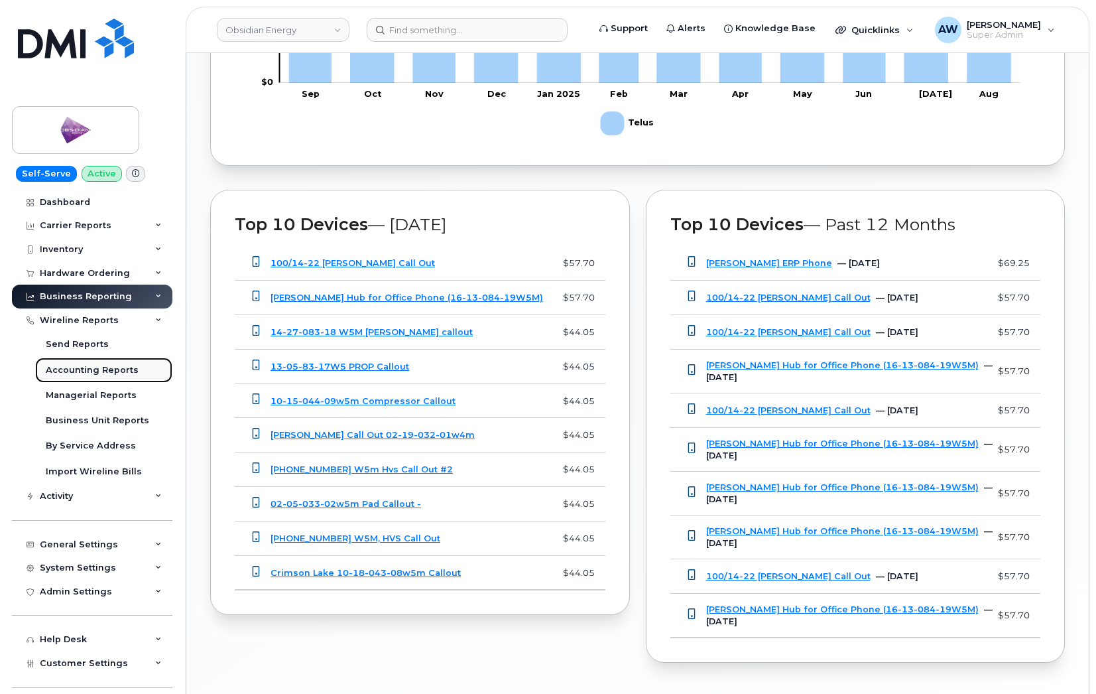
click at [105, 367] on div "Accounting Reports" at bounding box center [92, 370] width 93 height 12
